Goal: Task Accomplishment & Management: Manage account settings

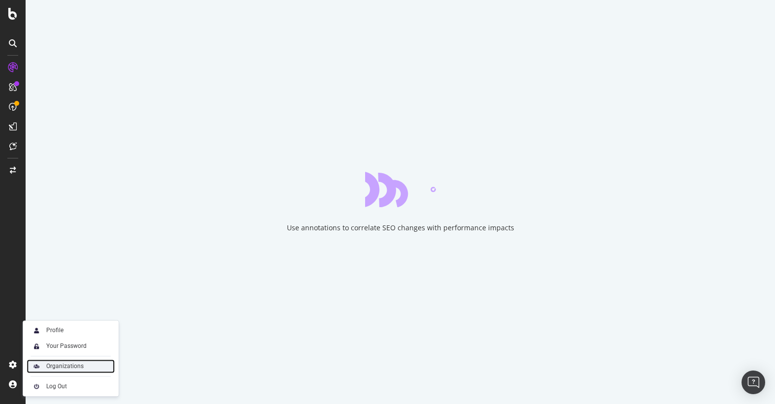
click at [56, 364] on div "Organizations" at bounding box center [64, 366] width 37 height 8
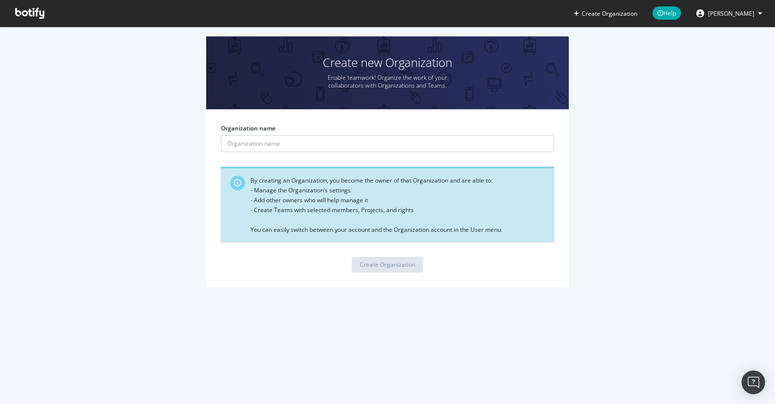
click at [745, 6] on button "[PERSON_NAME]" at bounding box center [729, 13] width 82 height 16
click at [685, 141] on div "Create new Organization Enable teamwork! Organize the work of your collaborator…" at bounding box center [387, 166] width 745 height 261
click at [45, 14] on span at bounding box center [29, 13] width 45 height 27
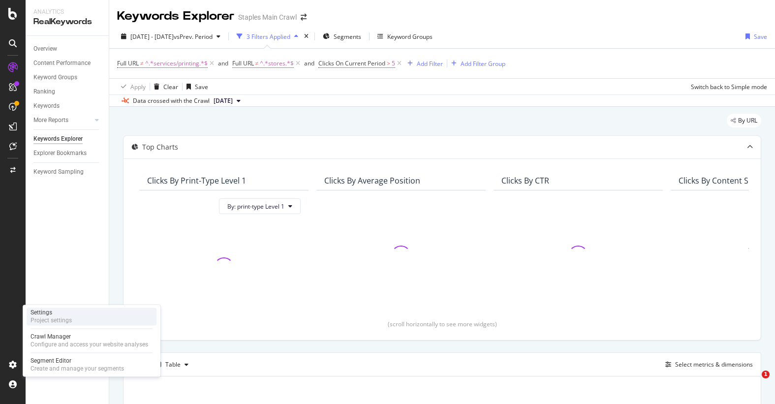
click at [77, 316] on div "Settings Project settings" at bounding box center [92, 316] width 130 height 18
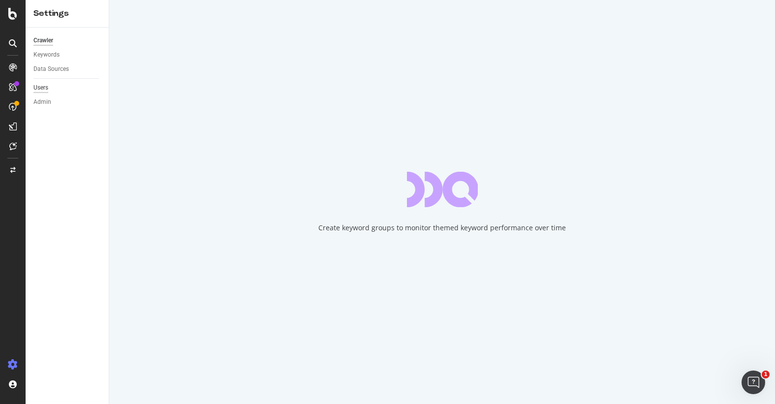
click at [40, 87] on div "Users" at bounding box center [40, 88] width 15 height 10
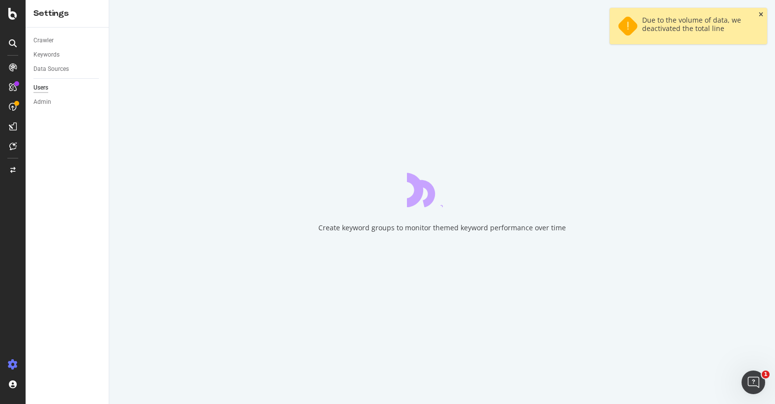
click at [760, 14] on icon "close toast" at bounding box center [761, 15] width 4 height 6
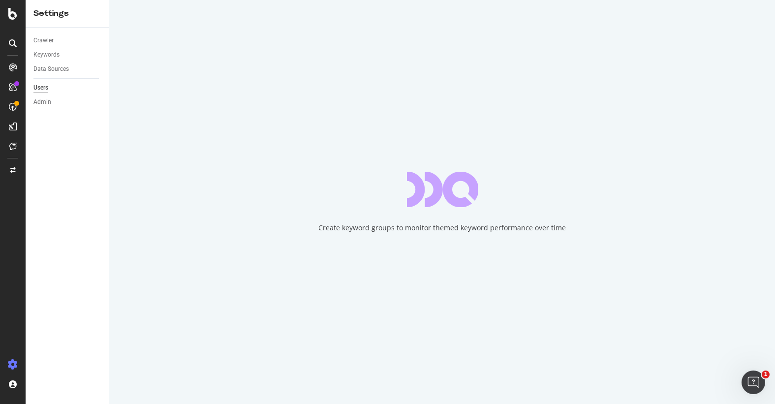
click at [42, 86] on div "Users" at bounding box center [40, 88] width 15 height 10
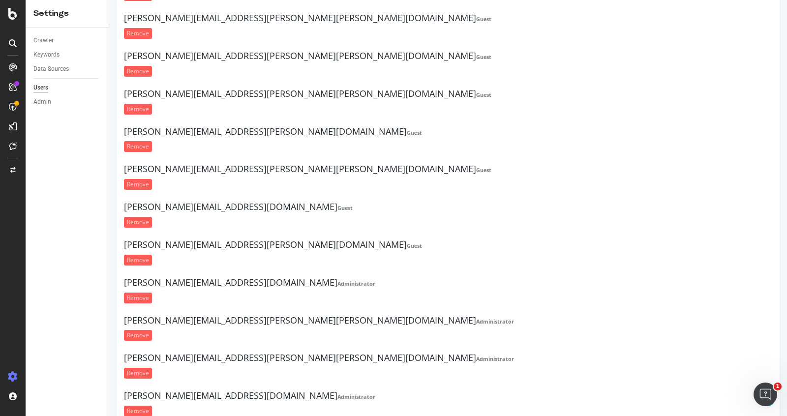
scroll to position [266, 0]
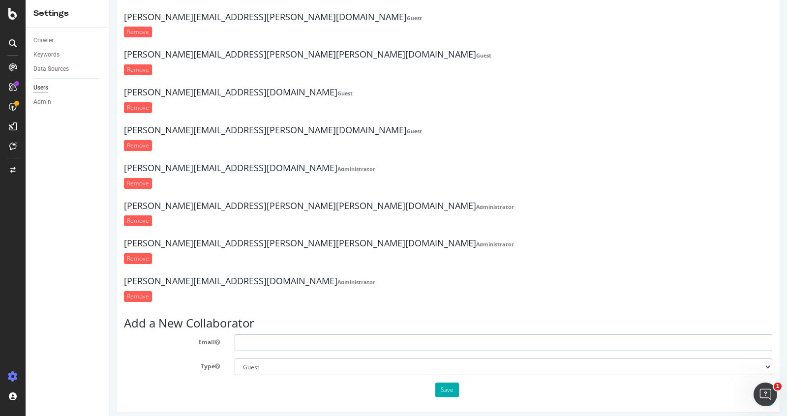
click at [291, 335] on input "text" at bounding box center [504, 343] width 538 height 17
type input "[EMAIL_ADDRESS][PERSON_NAME][PERSON_NAME][DOMAIN_NAME]"
click at [318, 365] on select "Administrator Guest" at bounding box center [504, 367] width 538 height 17
select select "1"
click at [235, 359] on select "Administrator Guest" at bounding box center [504, 367] width 538 height 17
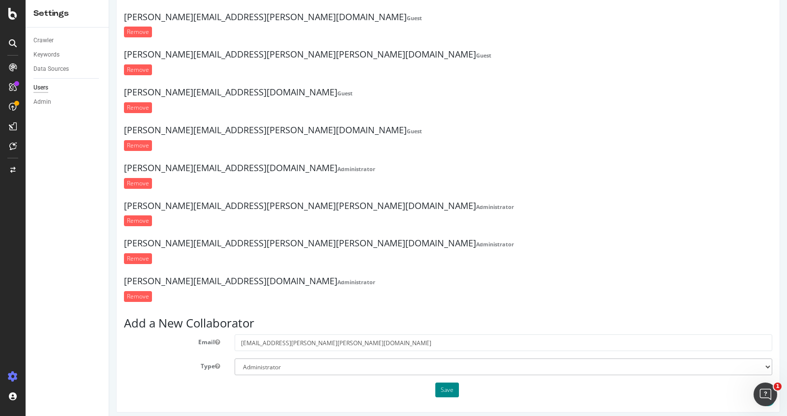
click at [445, 388] on button "Save" at bounding box center [447, 390] width 24 height 15
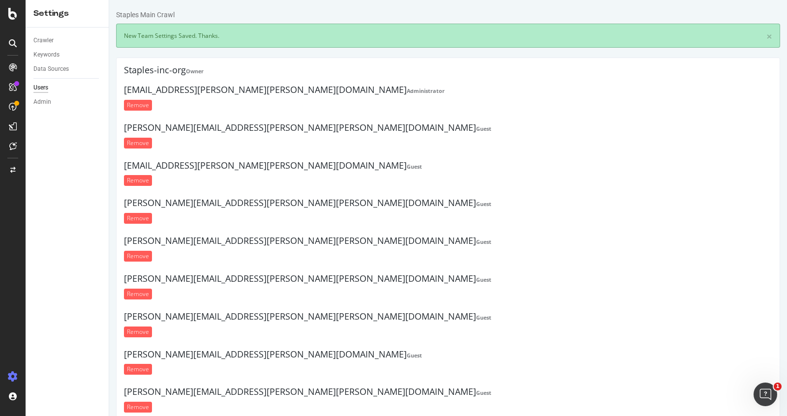
scroll to position [0, 0]
click at [41, 147] on div "Crawler Keywords Data Sources Users Admin" at bounding box center [67, 222] width 83 height 389
click at [75, 164] on div "Crawler Keywords Data Sources Users Admin" at bounding box center [67, 222] width 83 height 389
